Goal: Task Accomplishment & Management: Use online tool/utility

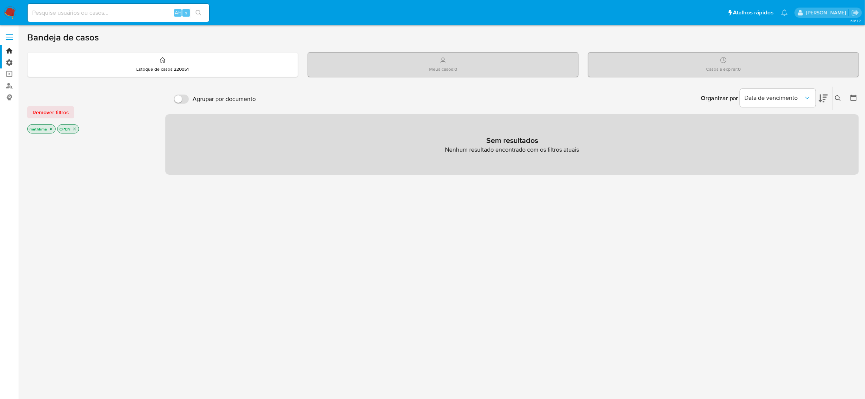
click at [2, 62] on label "Administração" at bounding box center [45, 63] width 90 height 12
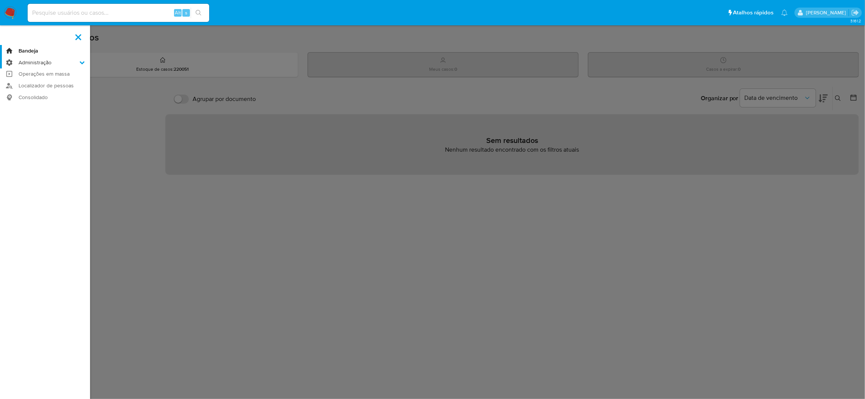
click at [0, 0] on input "Administração" at bounding box center [0, 0] width 0 height 0
click at [3, 82] on link "Equipes" at bounding box center [45, 82] width 90 height 9
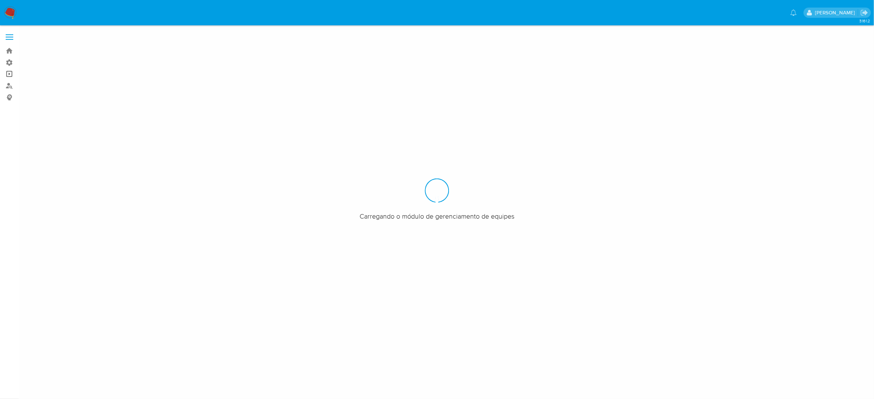
click at [8, 73] on link "Operações em massa" at bounding box center [45, 74] width 90 height 12
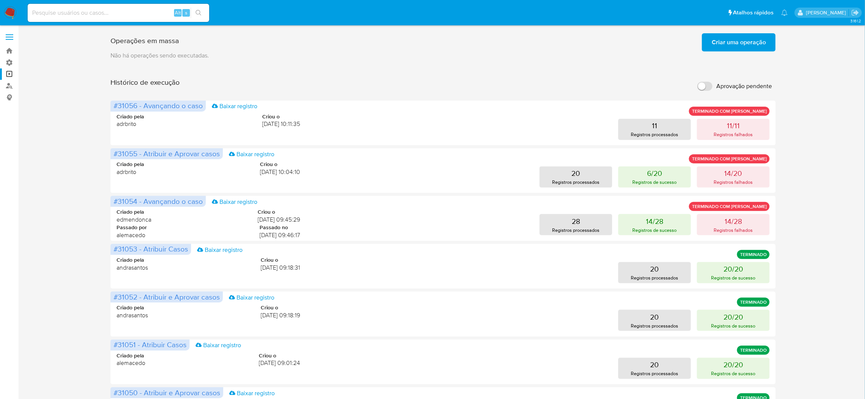
click at [732, 45] on span "Criar uma operação" at bounding box center [739, 42] width 54 height 17
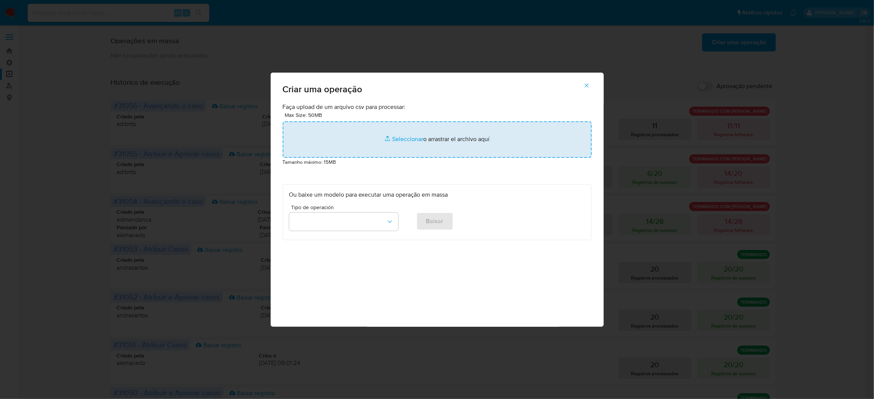
click at [440, 158] on input "file" at bounding box center [437, 139] width 309 height 36
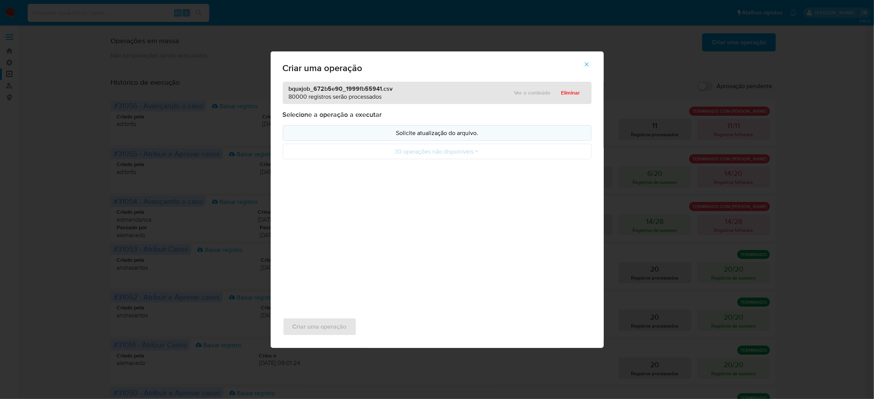
click at [434, 137] on p "Solicite atualização do arquivo." at bounding box center [437, 133] width 296 height 9
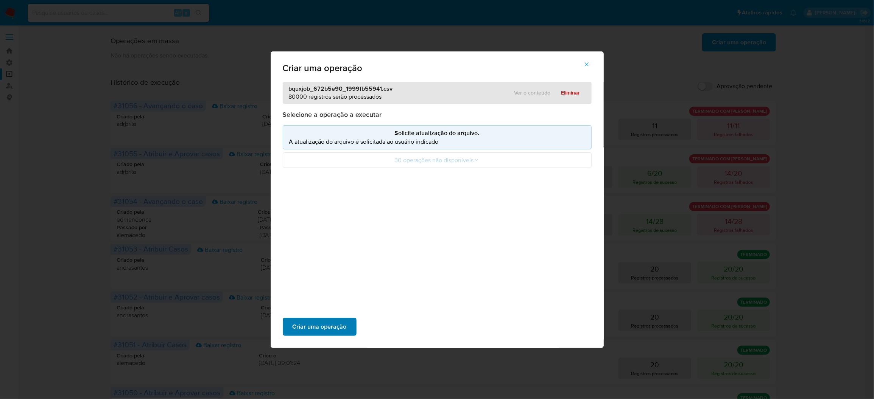
click at [347, 319] on span "Criar uma operação" at bounding box center [319, 327] width 54 height 17
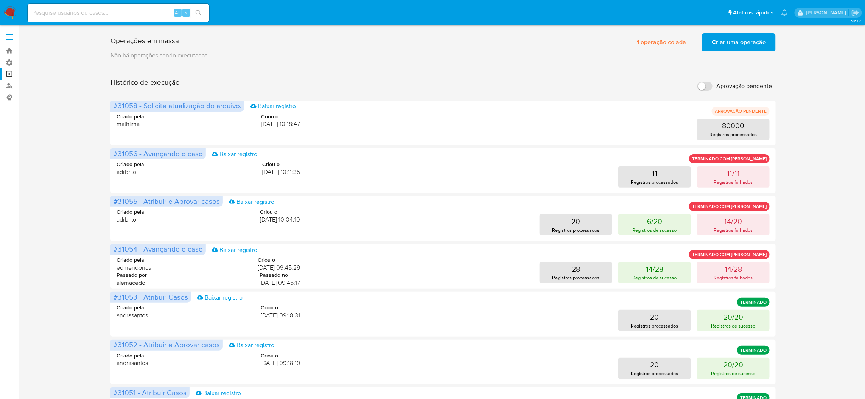
click at [733, 46] on span "Criar uma operação" at bounding box center [739, 42] width 54 height 17
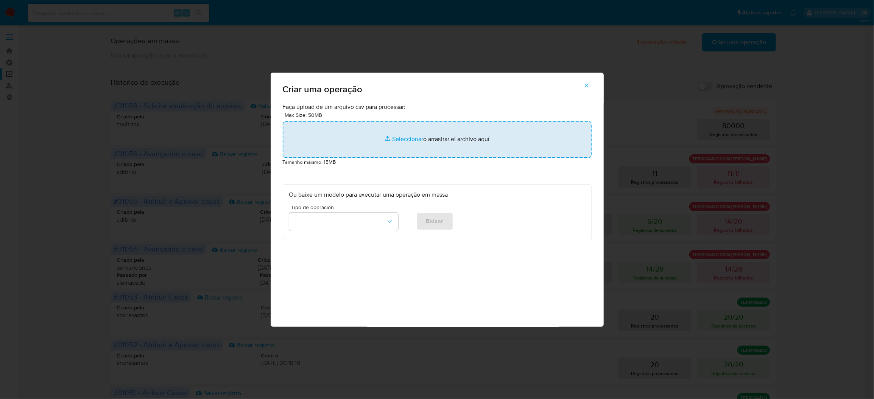
click at [507, 158] on input "file" at bounding box center [437, 139] width 309 height 36
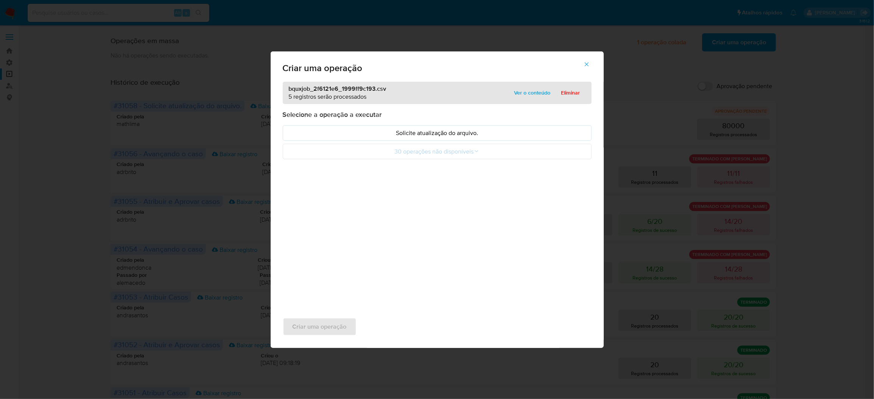
click at [417, 137] on p "Solicite atualização do arquivo." at bounding box center [437, 133] width 296 height 9
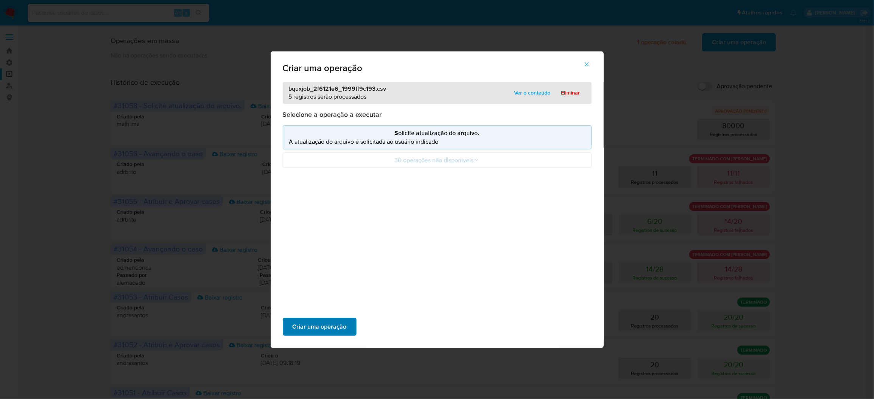
click at [347, 319] on span "Criar uma operação" at bounding box center [319, 327] width 54 height 17
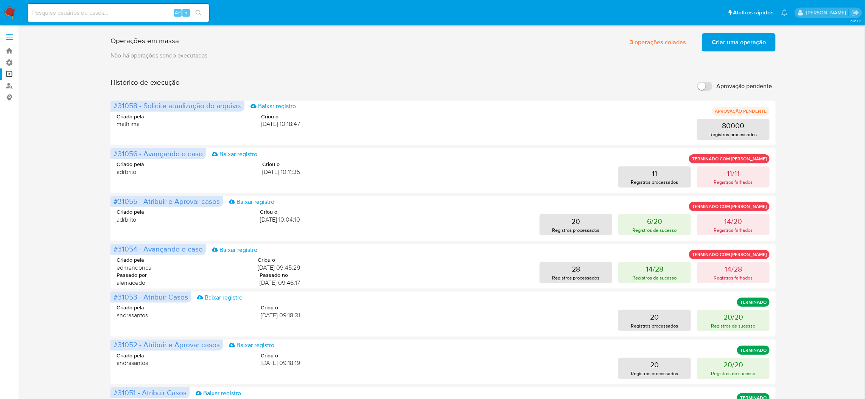
click at [708, 82] on input "Aprovação pendente" at bounding box center [704, 86] width 15 height 9
checkbox input "true"
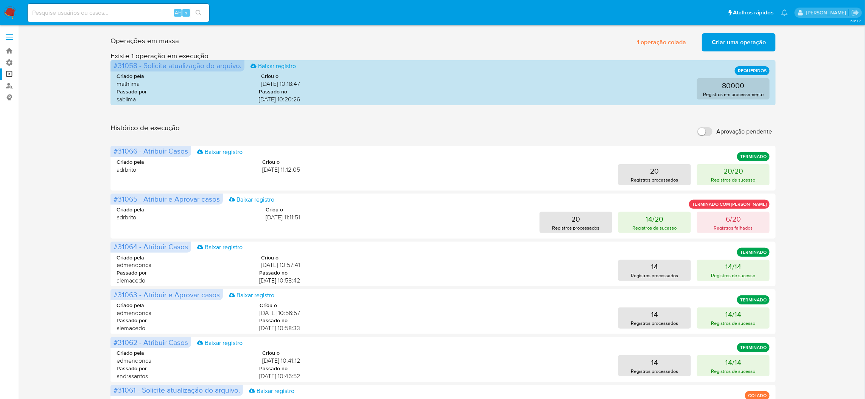
drag, startPoint x: 235, startPoint y: 374, endPoint x: 248, endPoint y: 426, distance: 53.4
click at [761, 49] on span "Criar uma operação" at bounding box center [739, 42] width 54 height 17
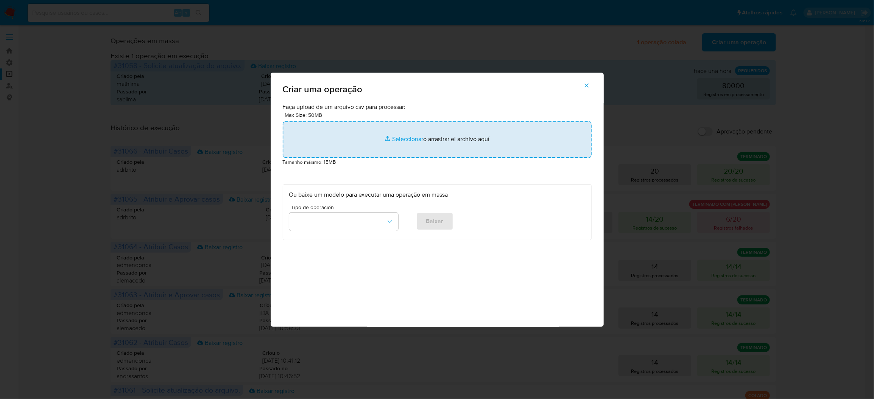
click at [372, 158] on input "file" at bounding box center [437, 139] width 309 height 36
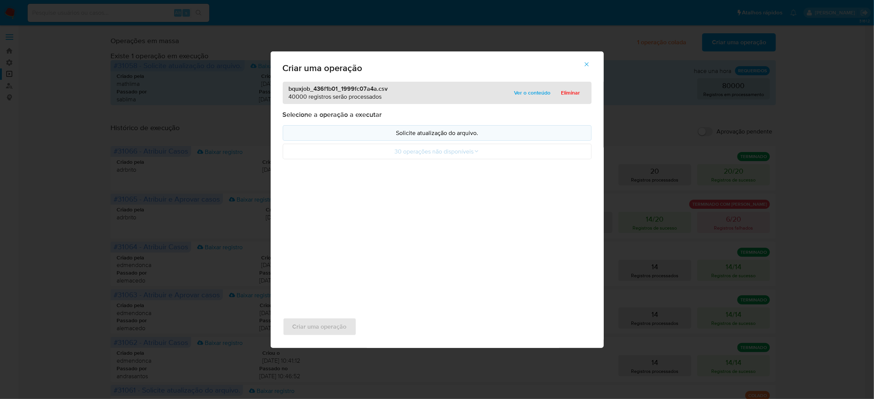
click at [431, 137] on p "Solicite atualização do arquivo." at bounding box center [437, 133] width 296 height 9
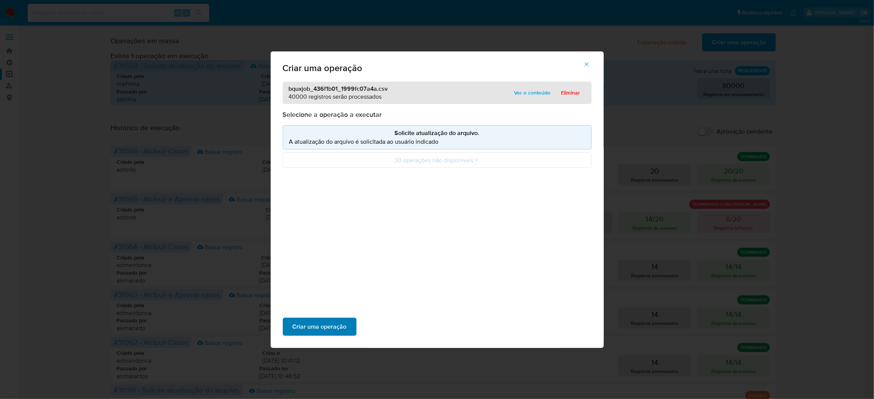
click at [347, 319] on span "Criar uma operação" at bounding box center [319, 327] width 54 height 17
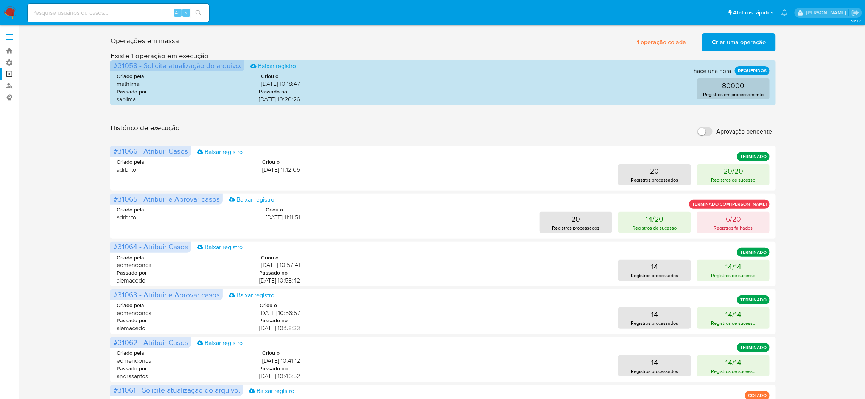
click at [705, 127] on input "Aprovação pendente" at bounding box center [704, 131] width 15 height 9
checkbox input "true"
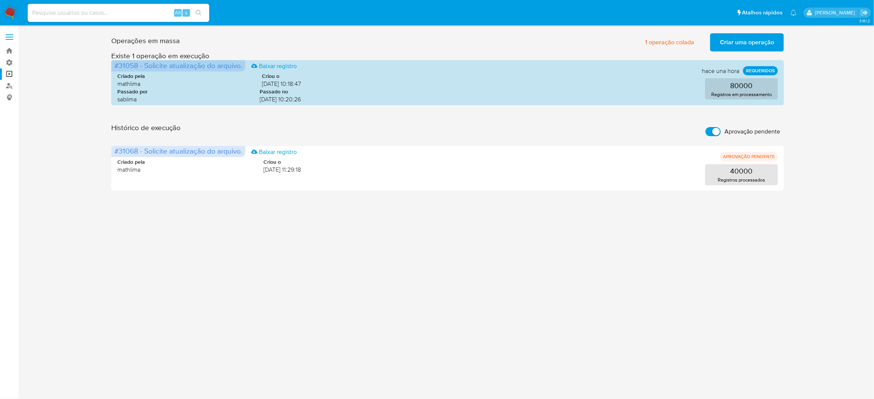
click at [743, 41] on span "Criar uma operação" at bounding box center [747, 42] width 54 height 17
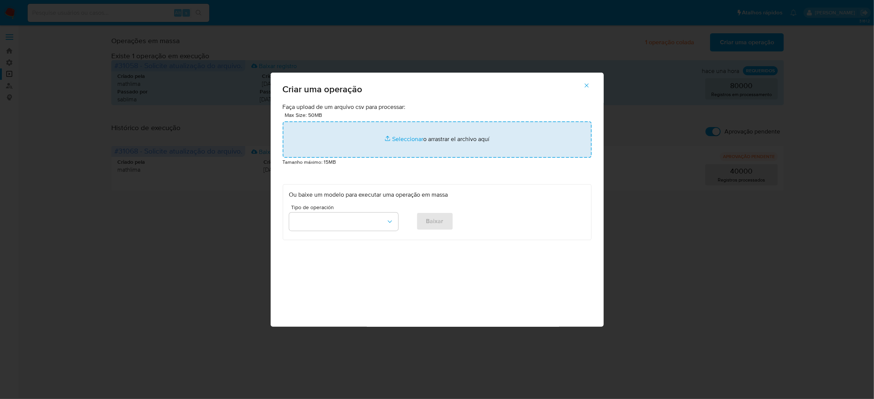
click at [412, 158] on input "file" at bounding box center [437, 139] width 309 height 36
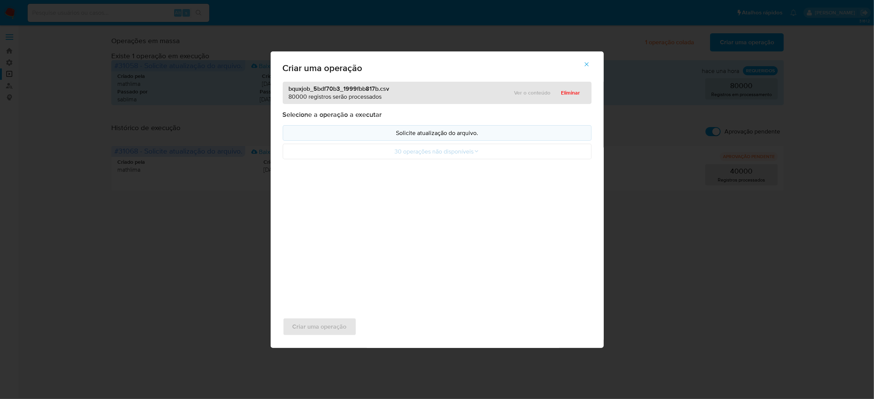
click at [457, 137] on p "Solicite atualização do arquivo." at bounding box center [437, 133] width 296 height 9
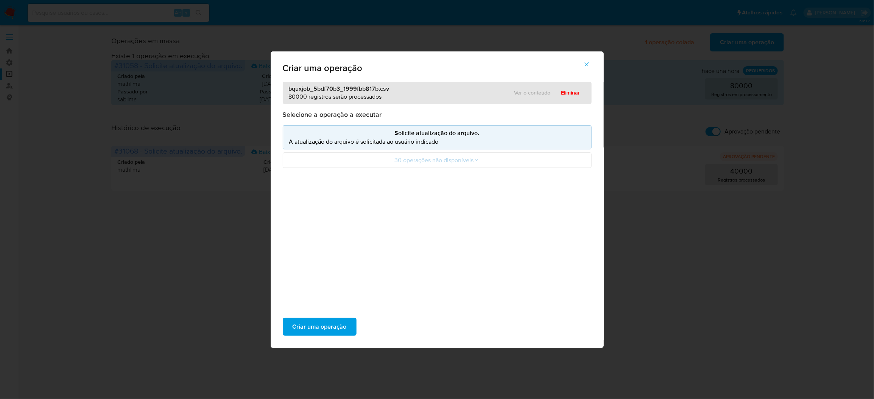
click at [361, 306] on div "Criar uma operação" at bounding box center [437, 327] width 333 height 42
click at [347, 319] on span "Criar uma operação" at bounding box center [319, 327] width 54 height 17
